Goal: Task Accomplishment & Management: Manage account settings

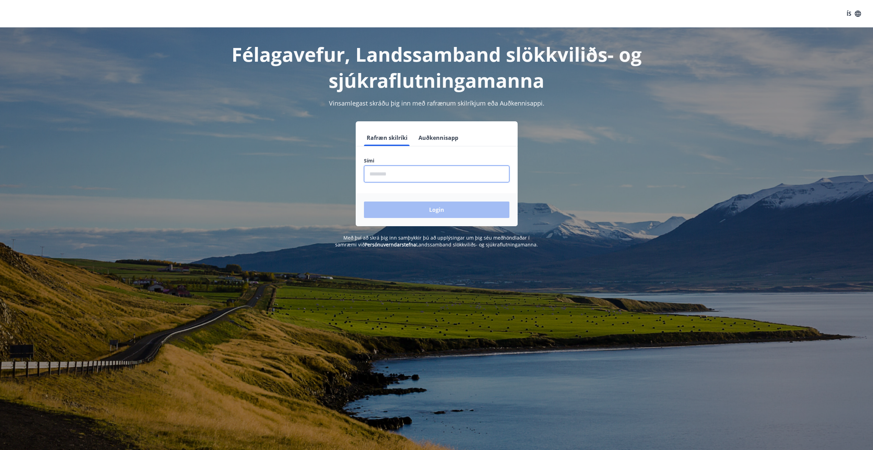
click at [384, 174] on input "phone" at bounding box center [436, 174] width 145 height 17
type input "********"
click at [419, 205] on button "Login" at bounding box center [436, 210] width 145 height 16
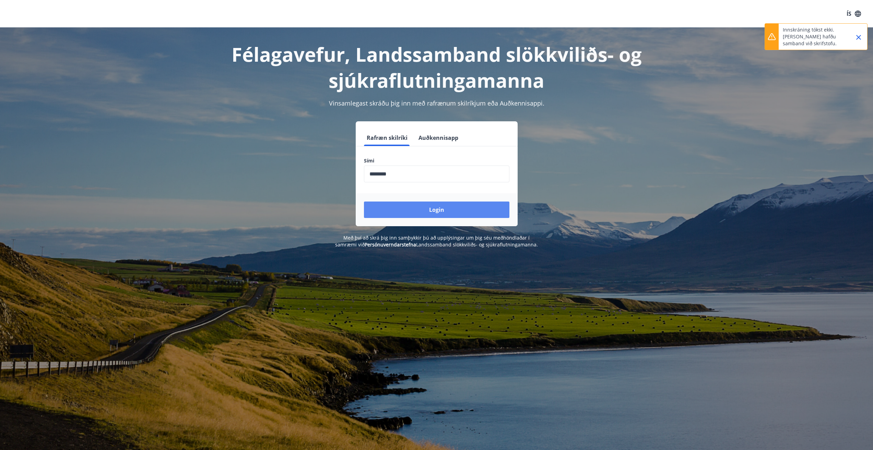
click at [437, 210] on button "Login" at bounding box center [436, 210] width 145 height 16
click at [859, 39] on icon "Close" at bounding box center [858, 37] width 8 height 8
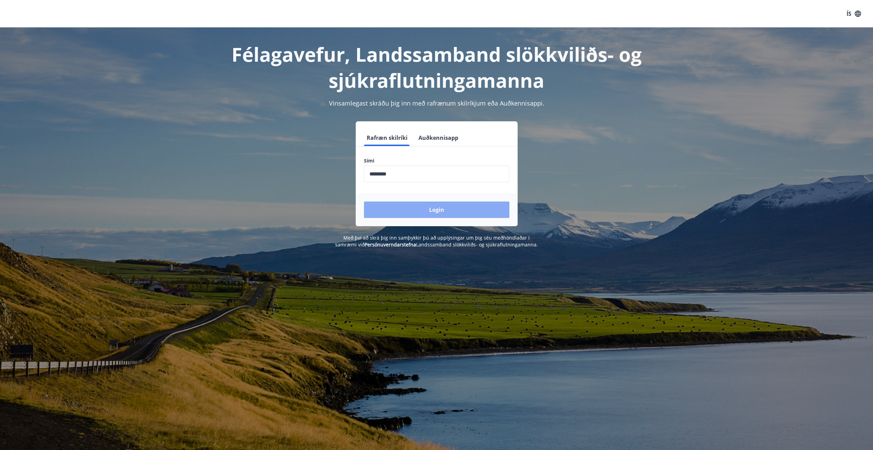
click at [439, 208] on button "Login" at bounding box center [436, 210] width 145 height 16
